Goal: Transaction & Acquisition: Purchase product/service

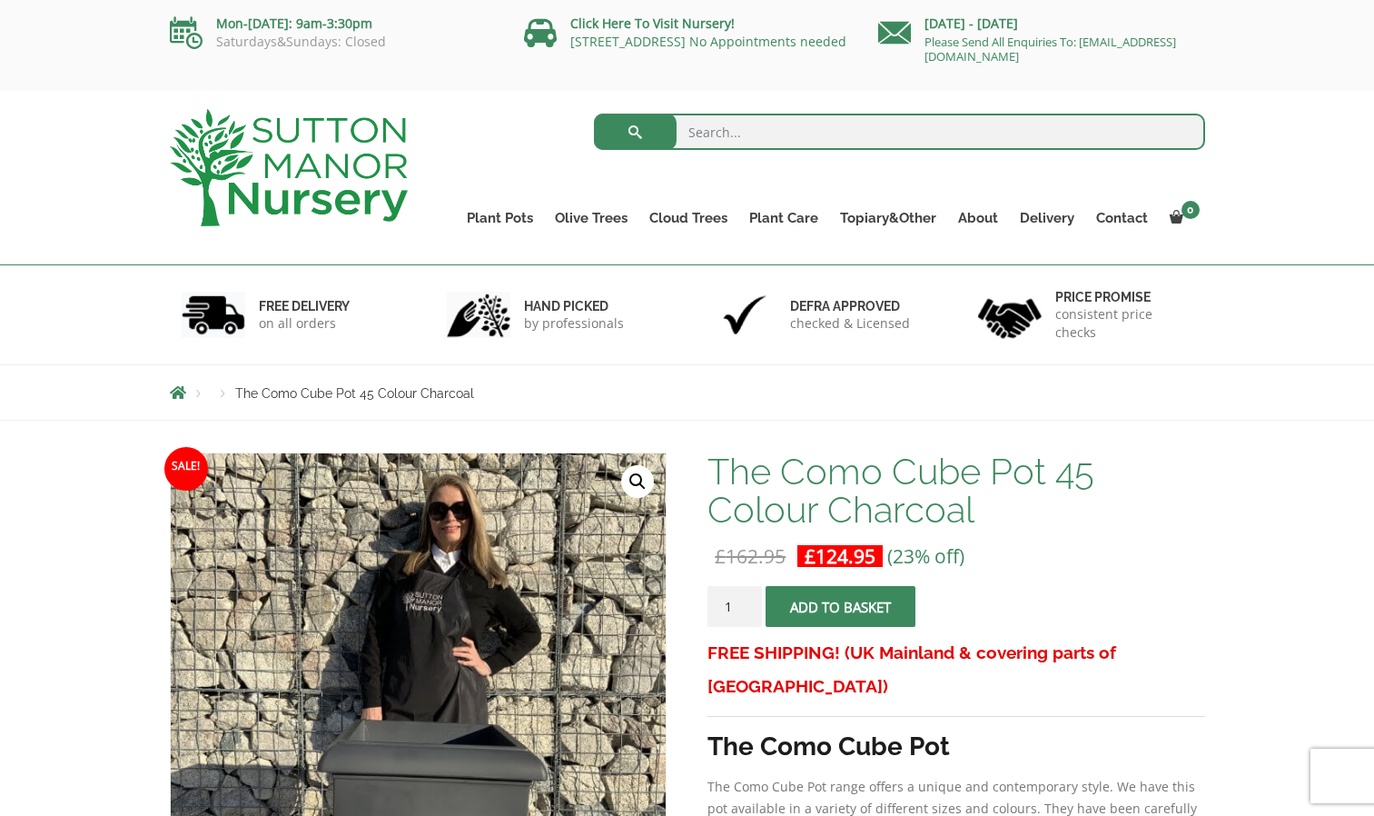
click at [747, 132] on input "search" at bounding box center [899, 132] width 611 height 36
type input "black xxl pots"
click at [594, 114] on button "submit" at bounding box center [635, 132] width 83 height 36
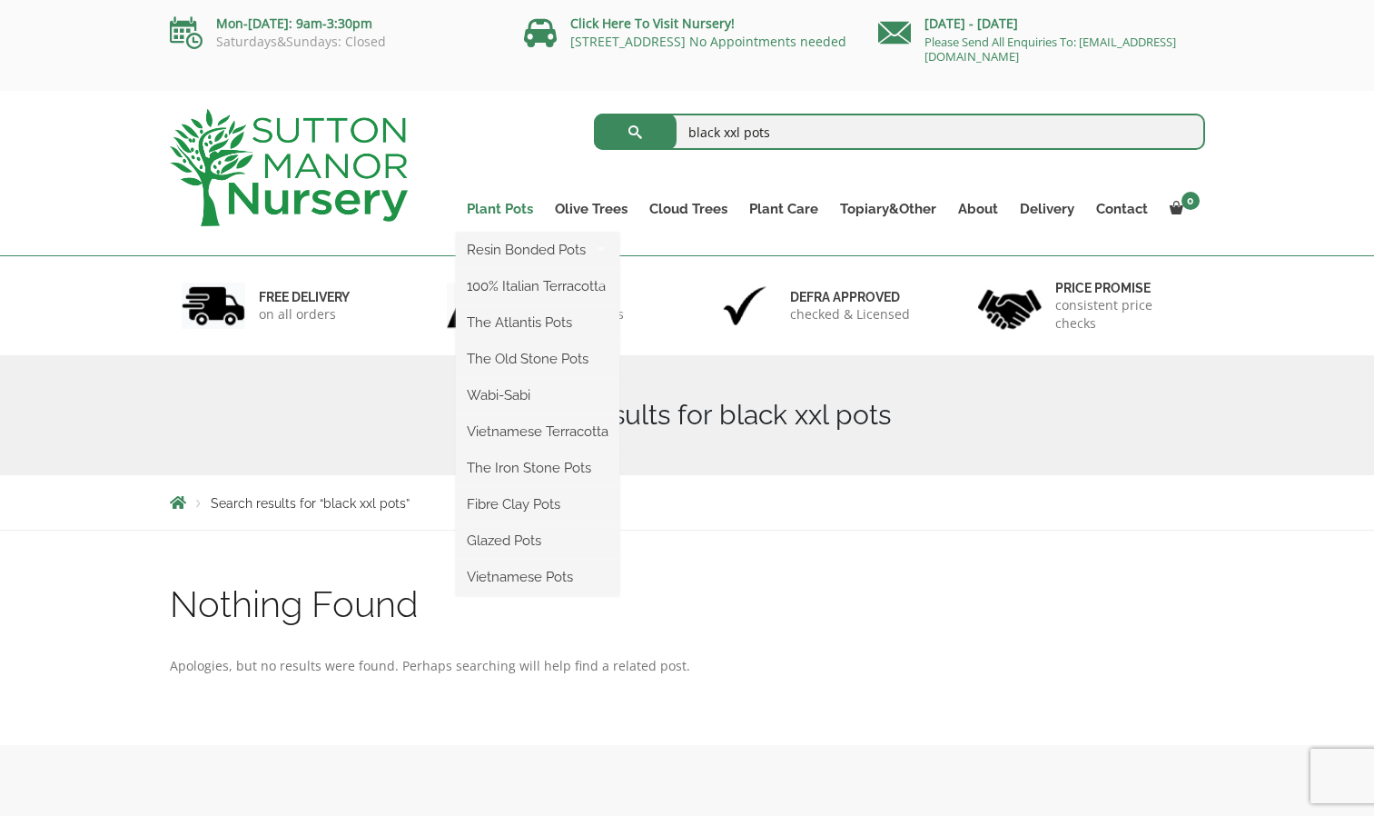
click at [487, 211] on link "Plant Pots" at bounding box center [500, 208] width 88 height 25
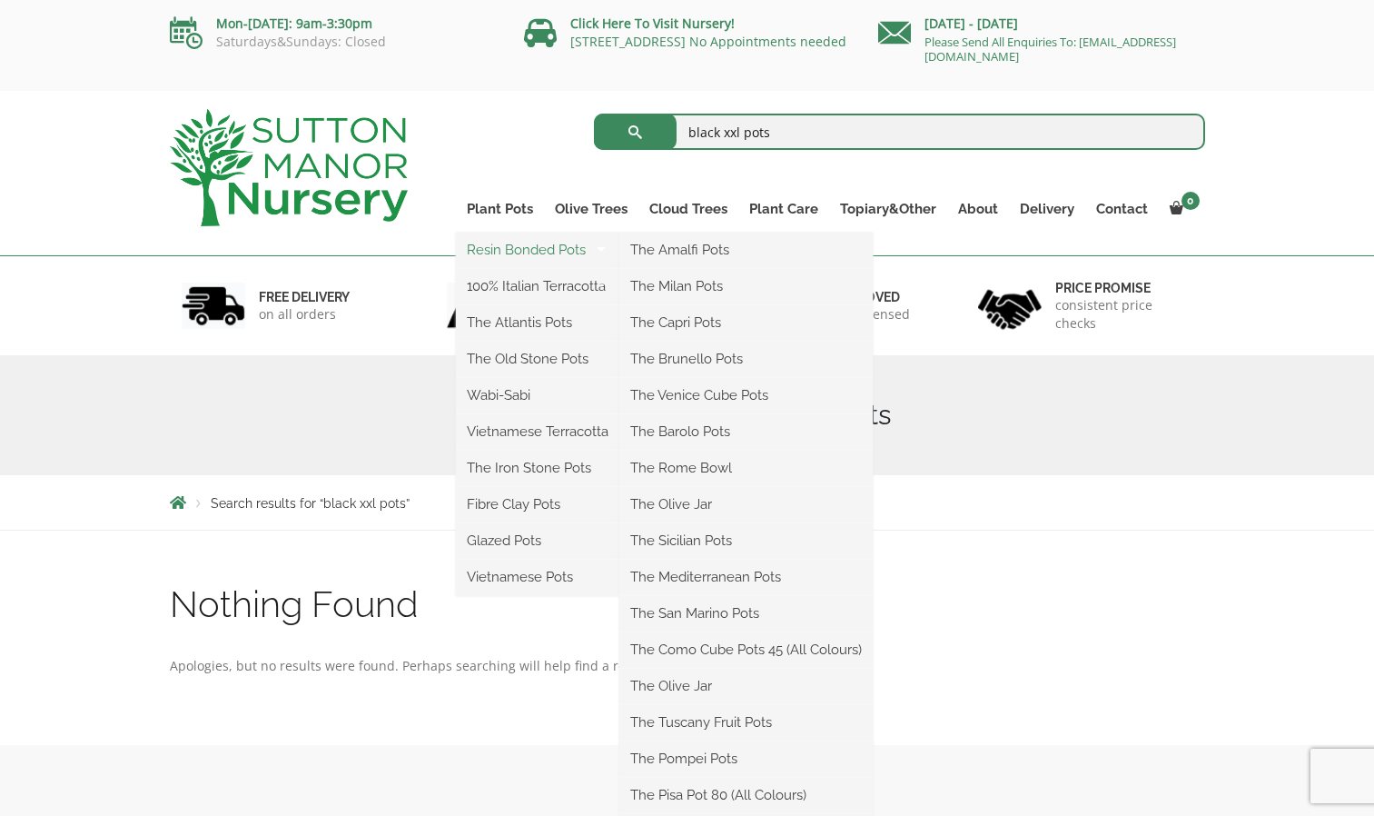
click at [487, 248] on link "Resin Bonded Pots" at bounding box center [537, 249] width 163 height 27
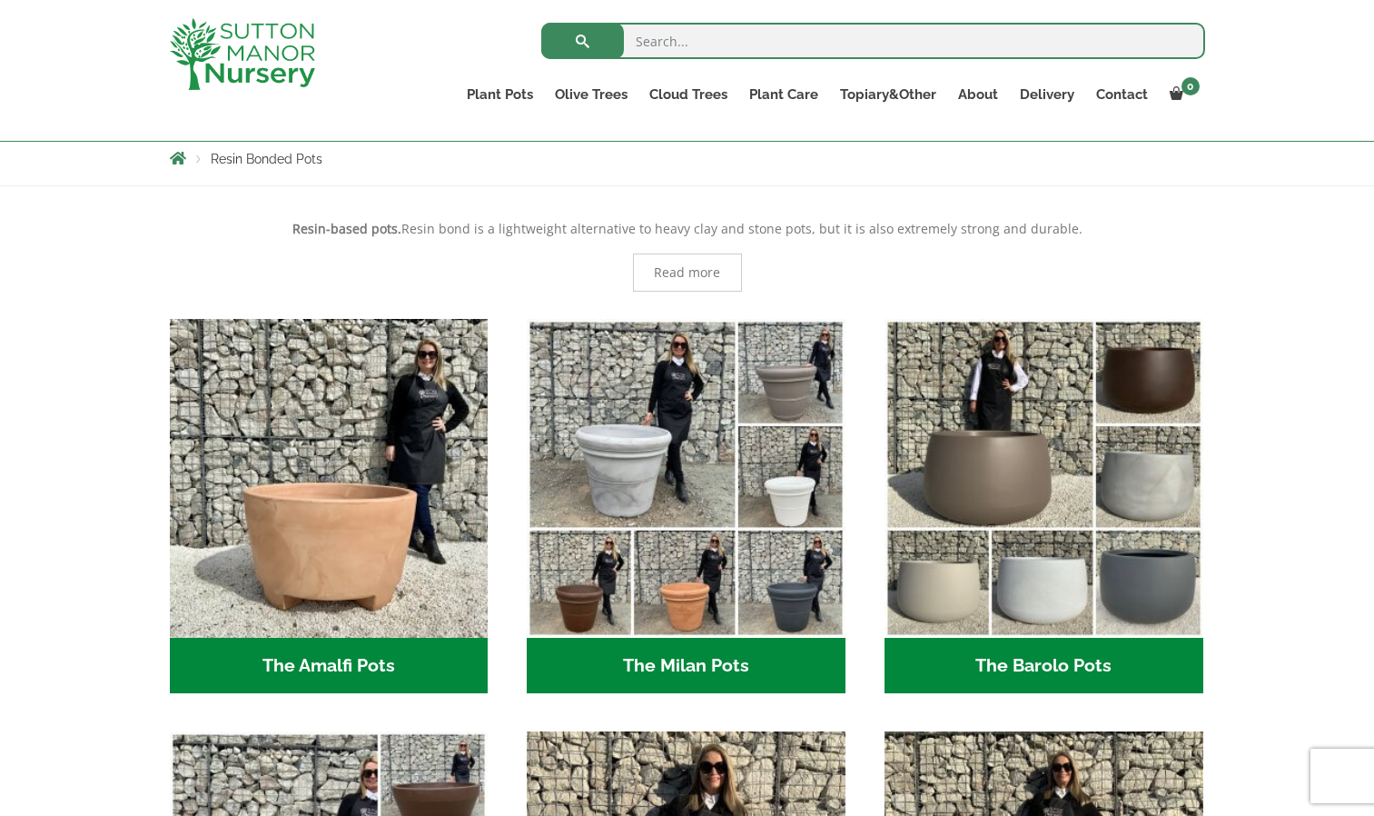
scroll to position [321, 0]
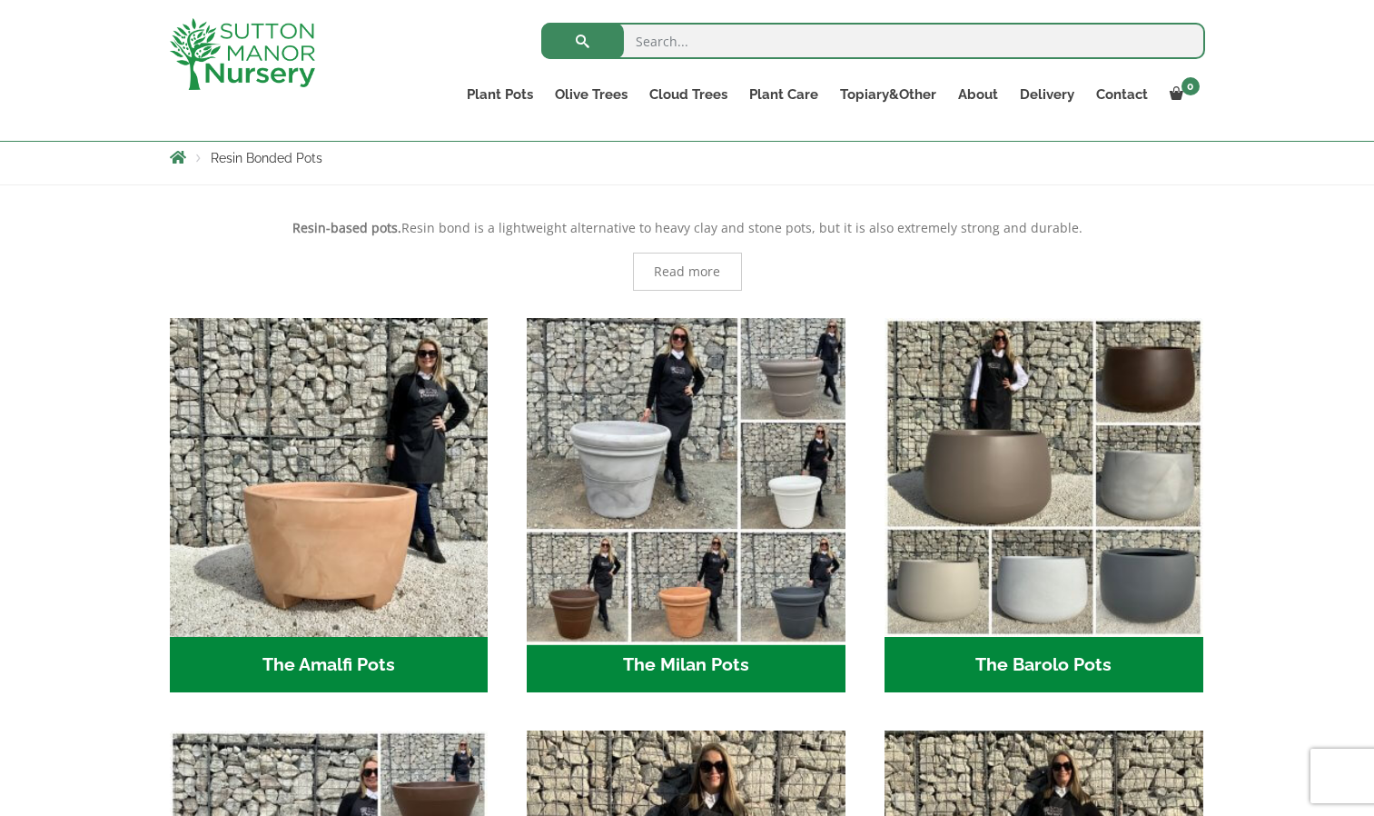
click at [659, 472] on img "Visit product category The Milan Pots" at bounding box center [686, 477] width 334 height 334
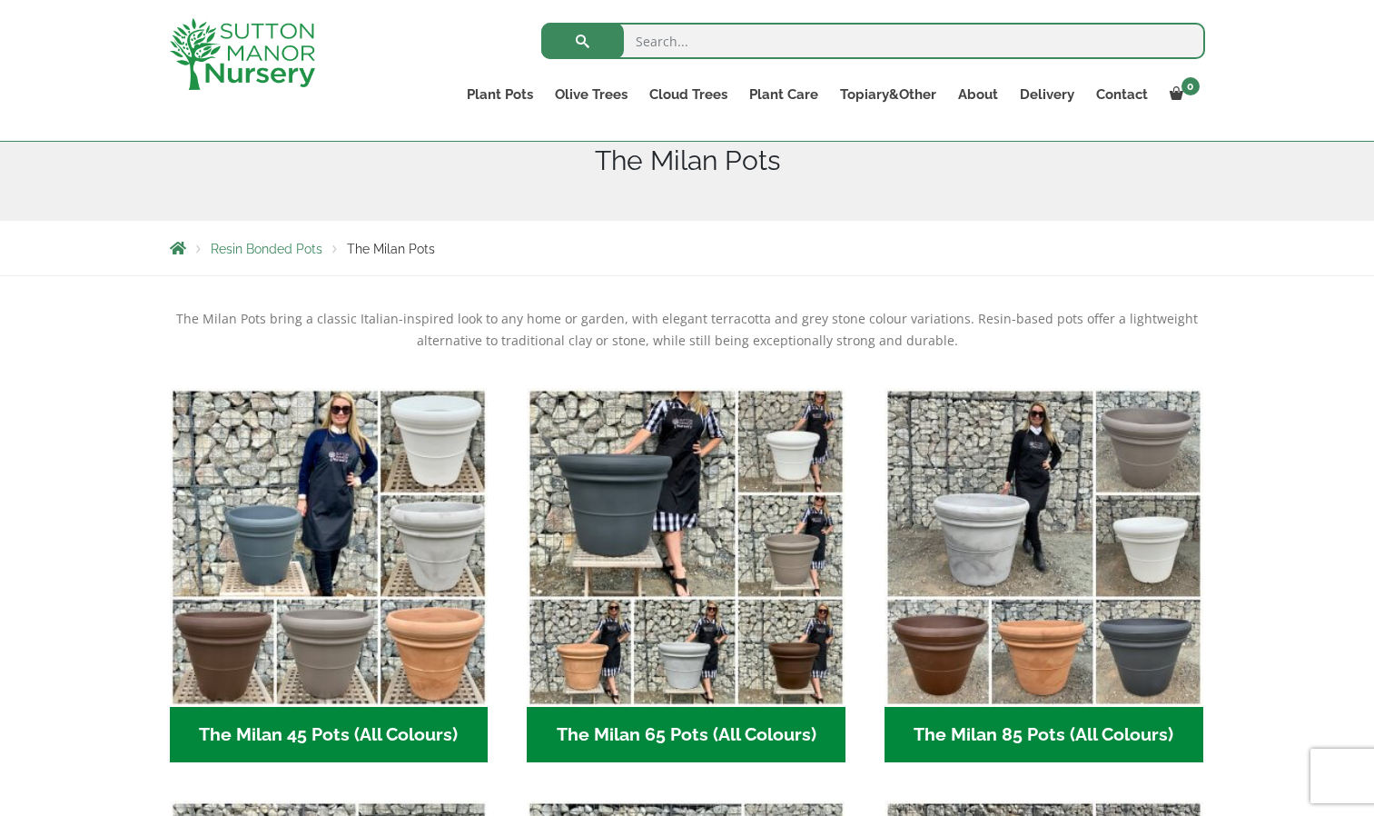
scroll to position [247, 0]
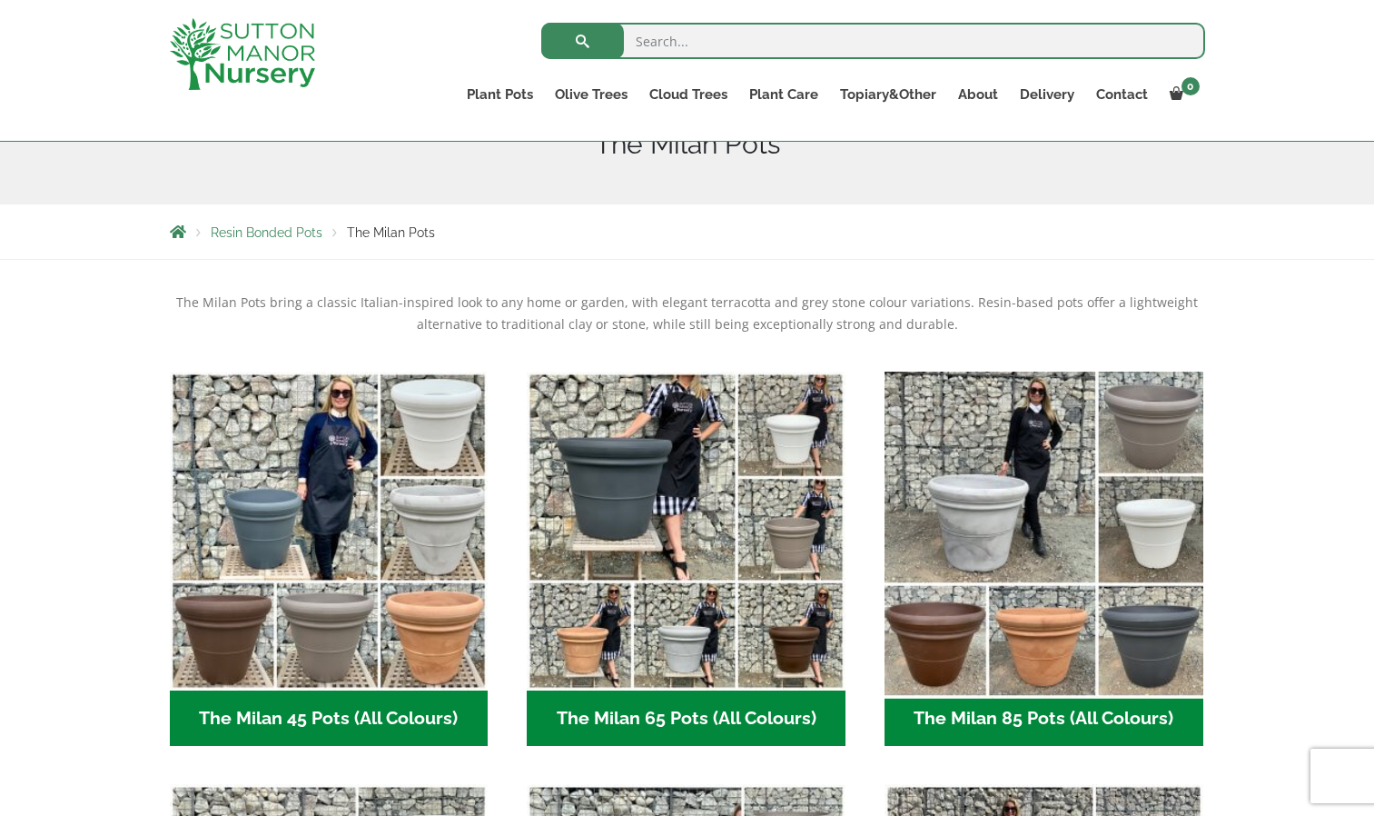
click at [1001, 522] on img "Visit product category The Milan 85 Pots (All Colours)" at bounding box center [1043, 530] width 334 height 334
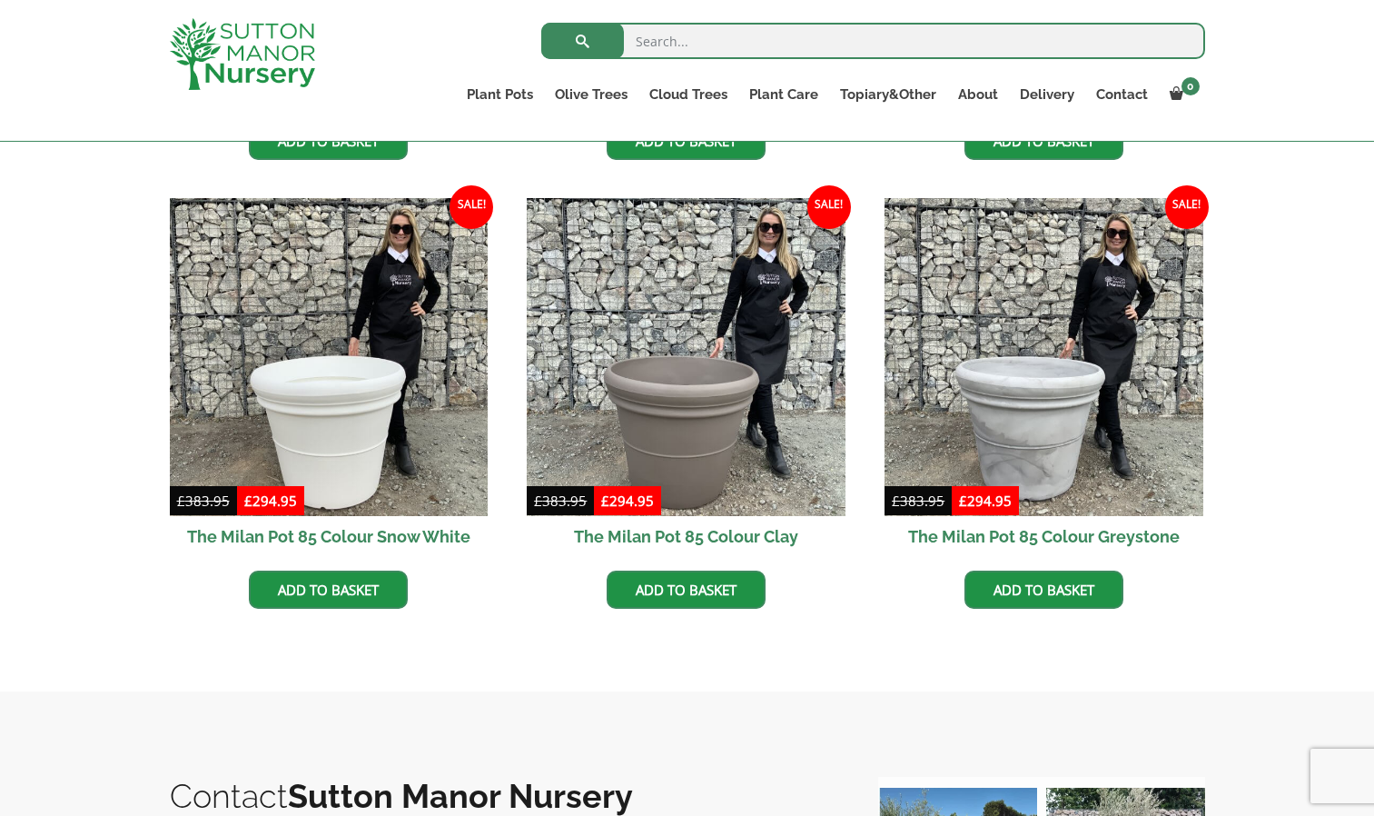
scroll to position [860, 0]
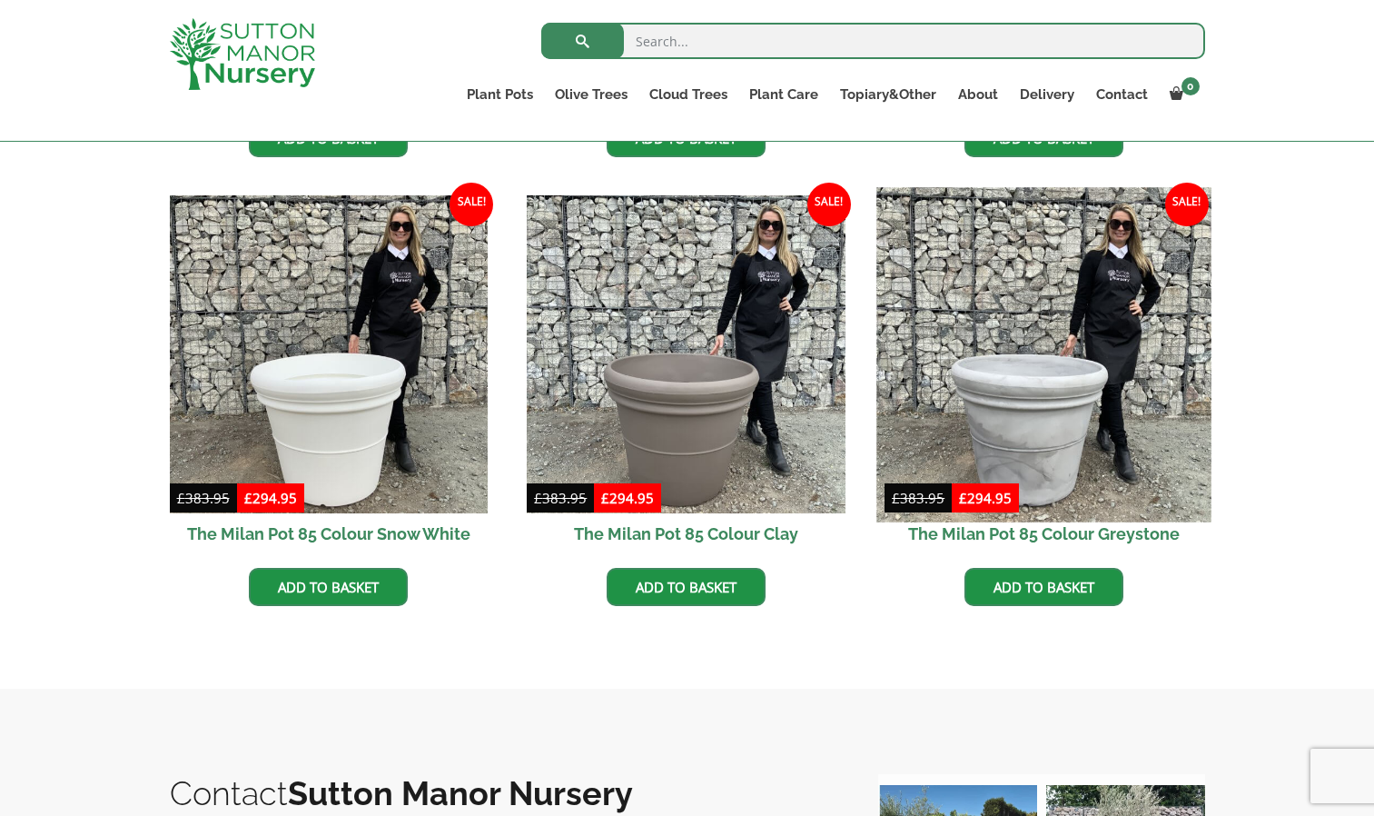
click at [1021, 446] on img at bounding box center [1043, 354] width 334 height 334
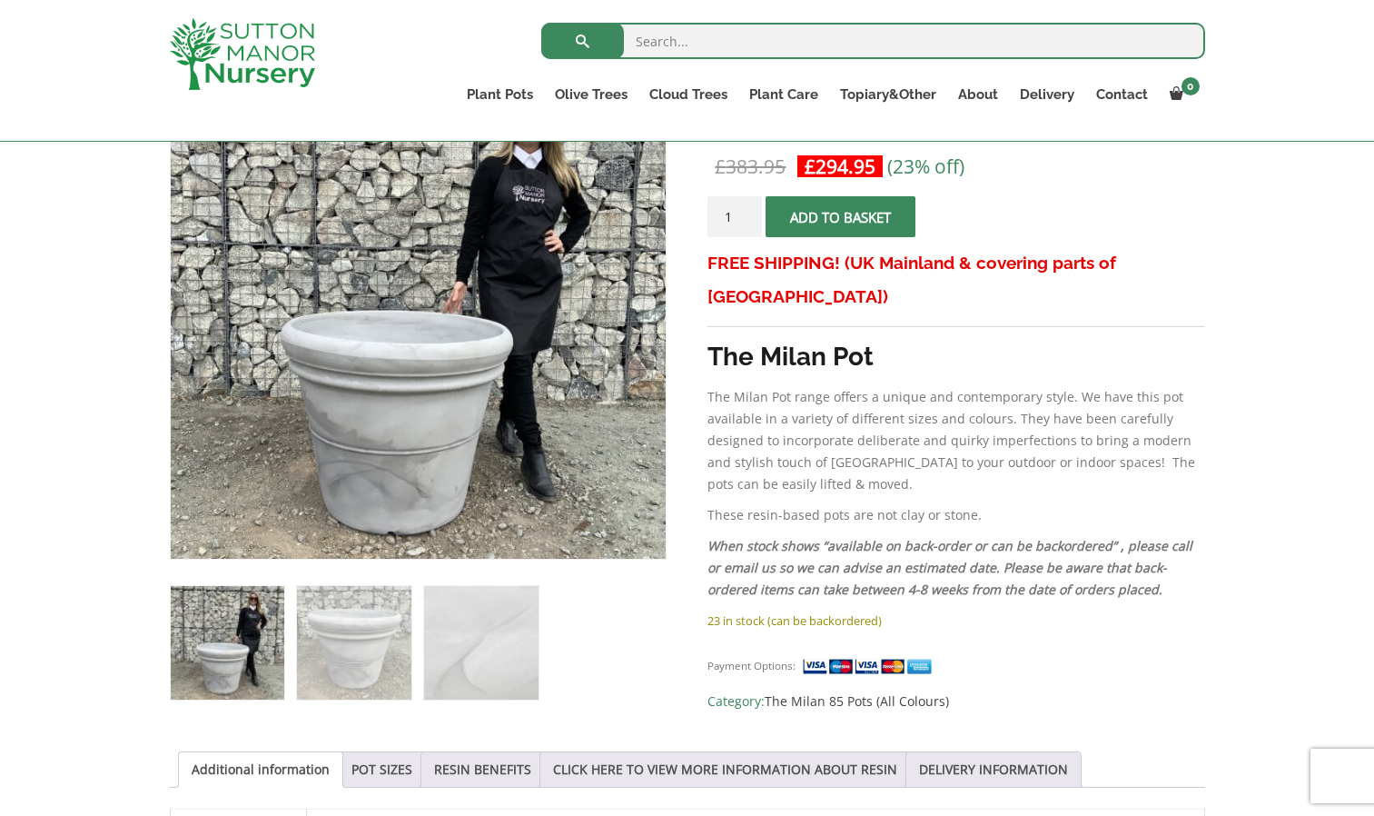
scroll to position [360, 0]
